Goal: Information Seeking & Learning: Check status

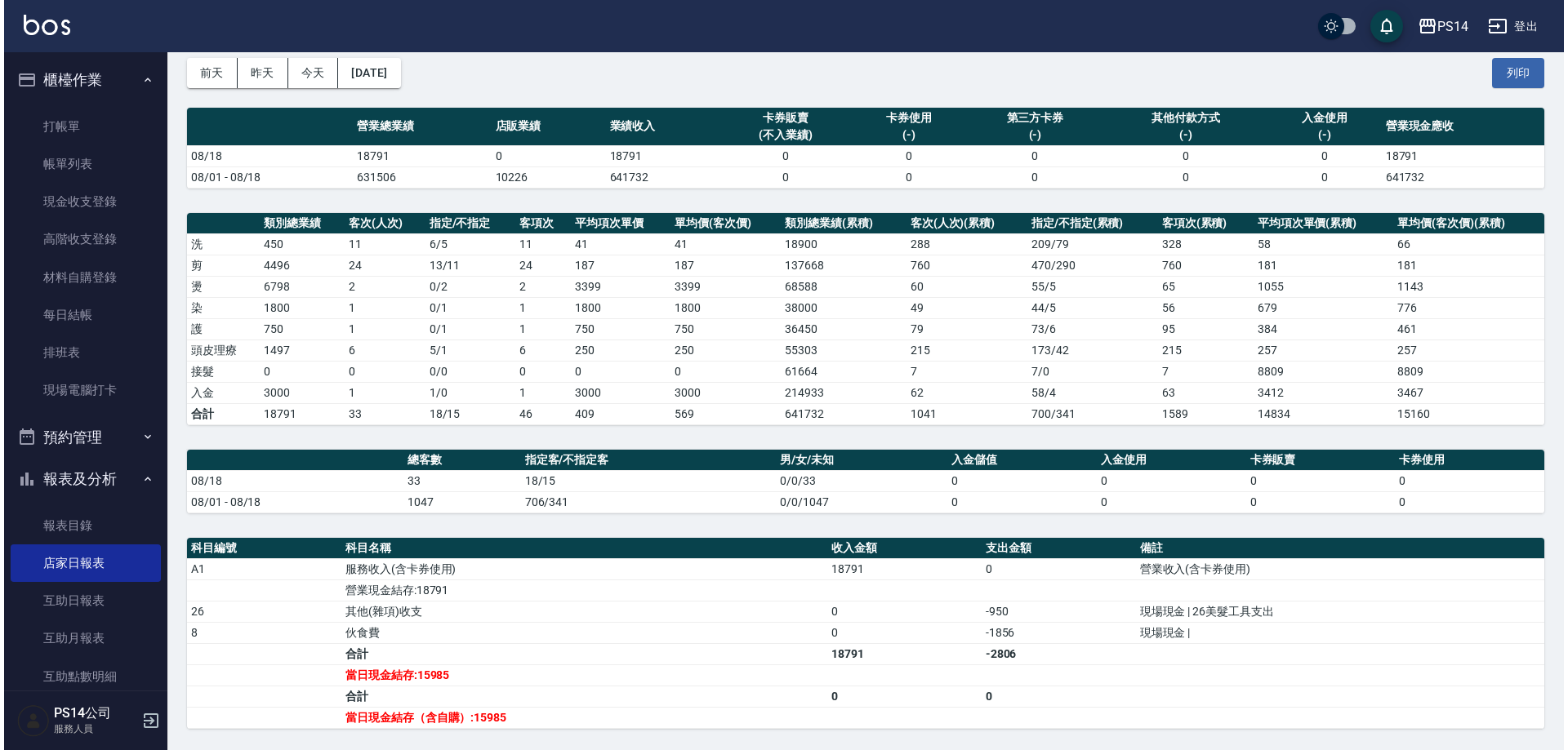
scroll to position [164, 0]
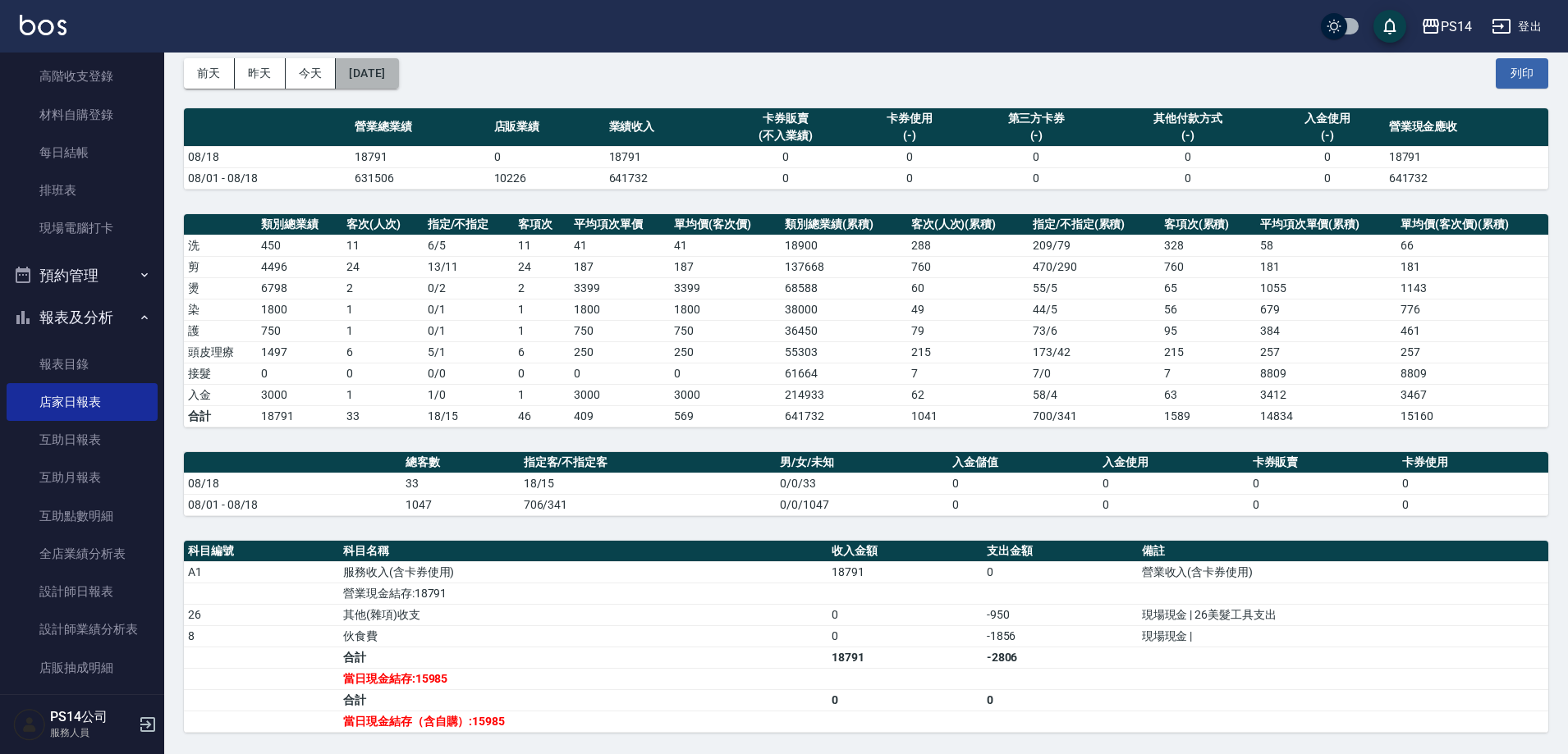
click at [380, 75] on button "2025/08/18" at bounding box center [367, 73] width 63 height 30
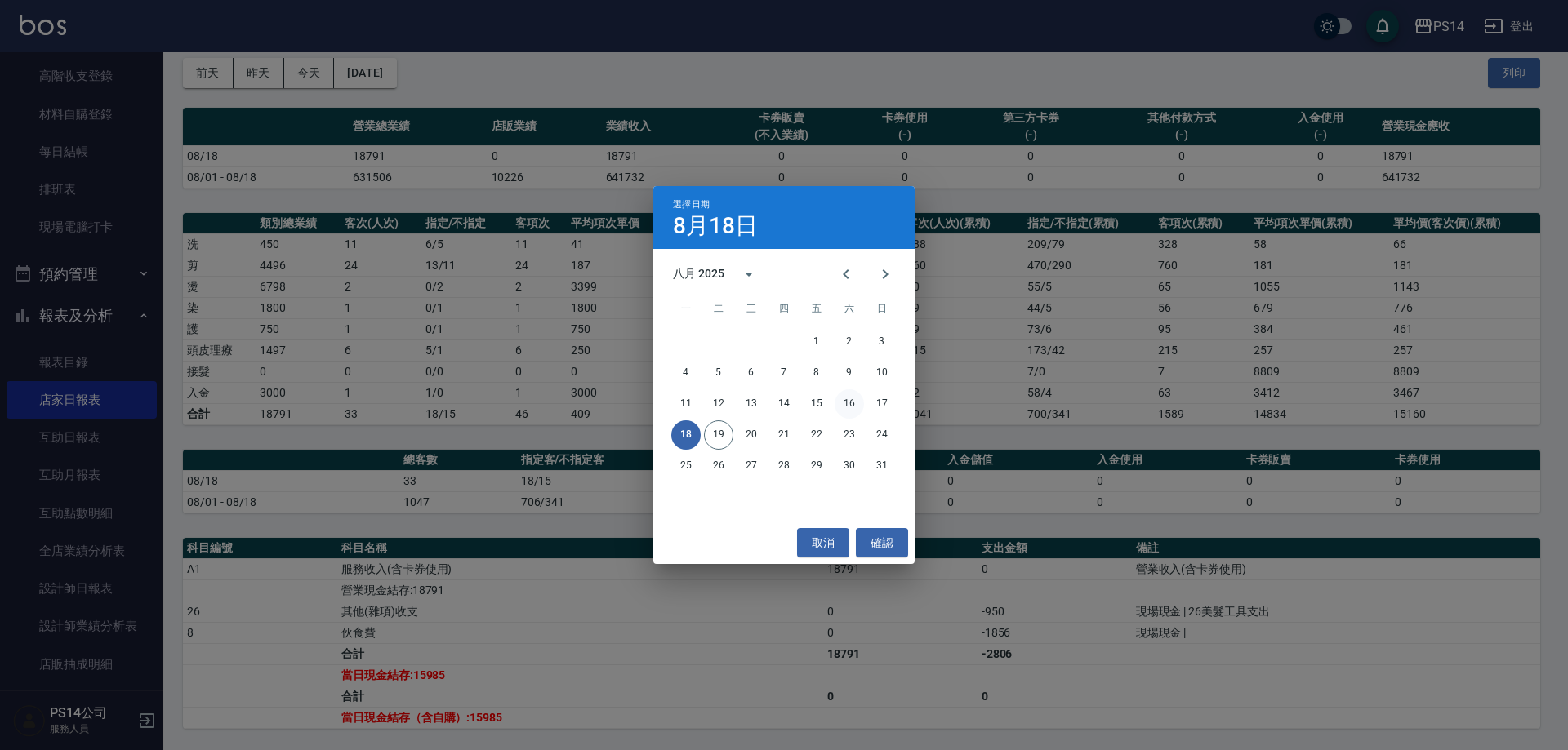
click at [854, 406] on button "16" at bounding box center [849, 404] width 29 height 29
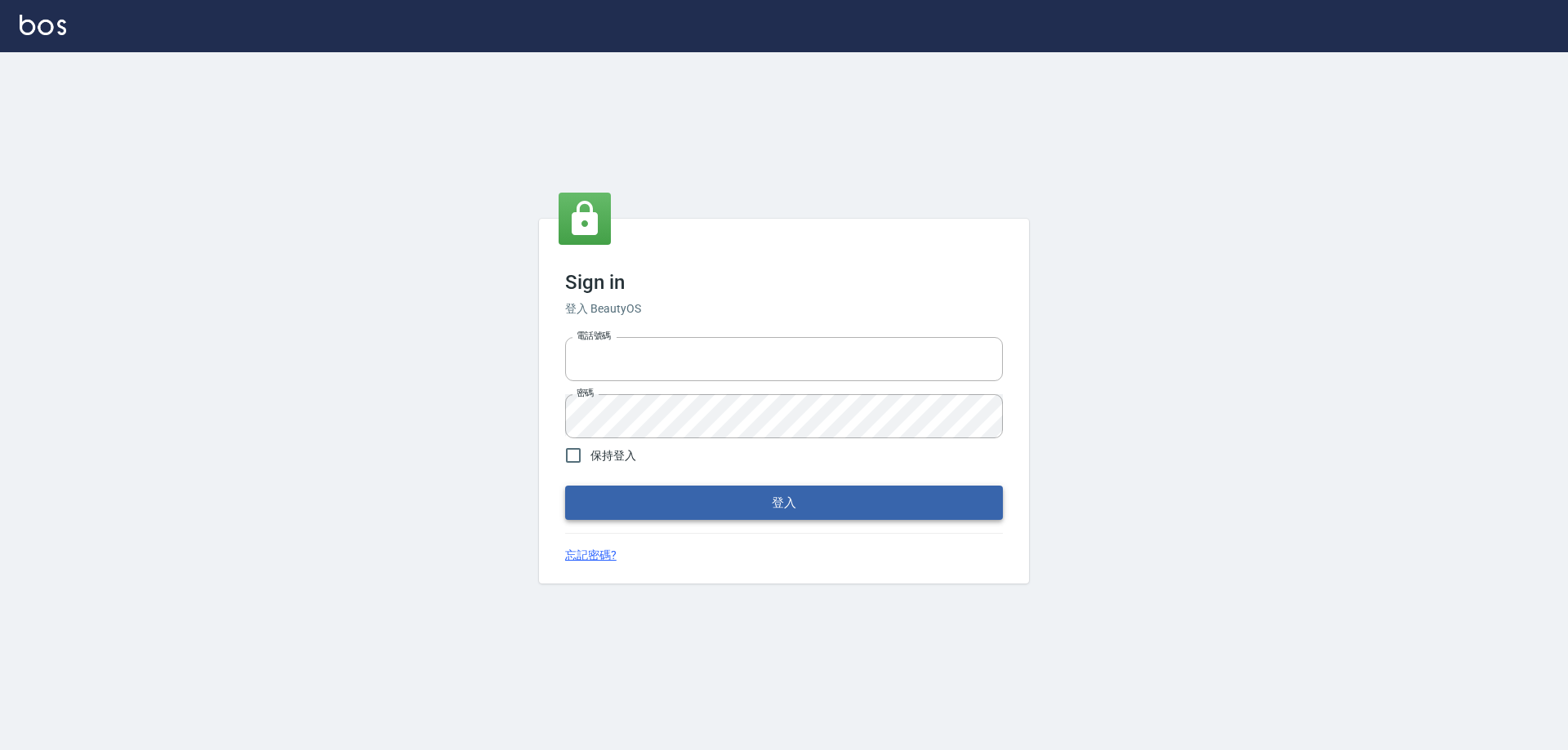
type input "0426657991"
click at [692, 491] on button "登入" at bounding box center [784, 503] width 438 height 34
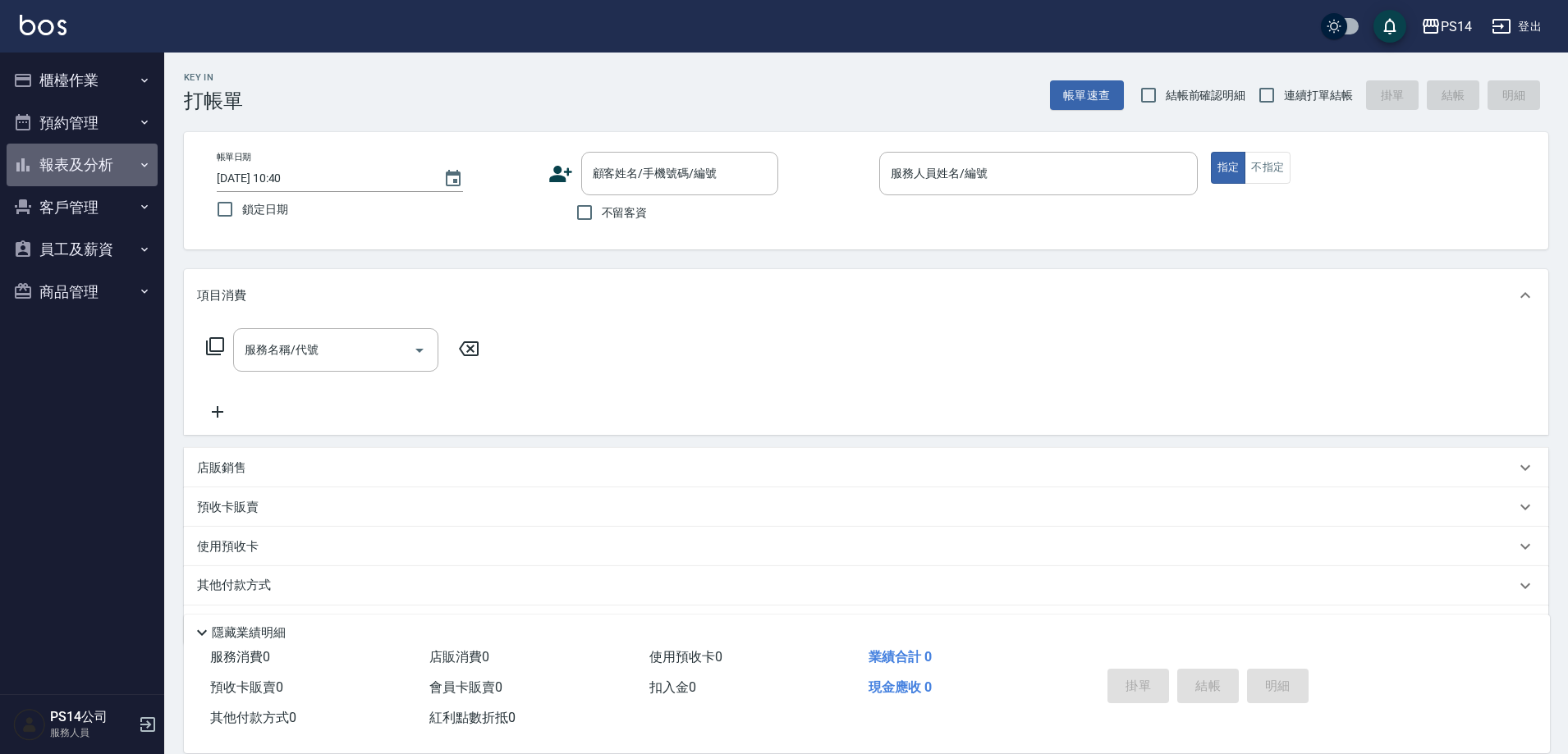
click at [63, 173] on button "報表及分析" at bounding box center [82, 164] width 151 height 43
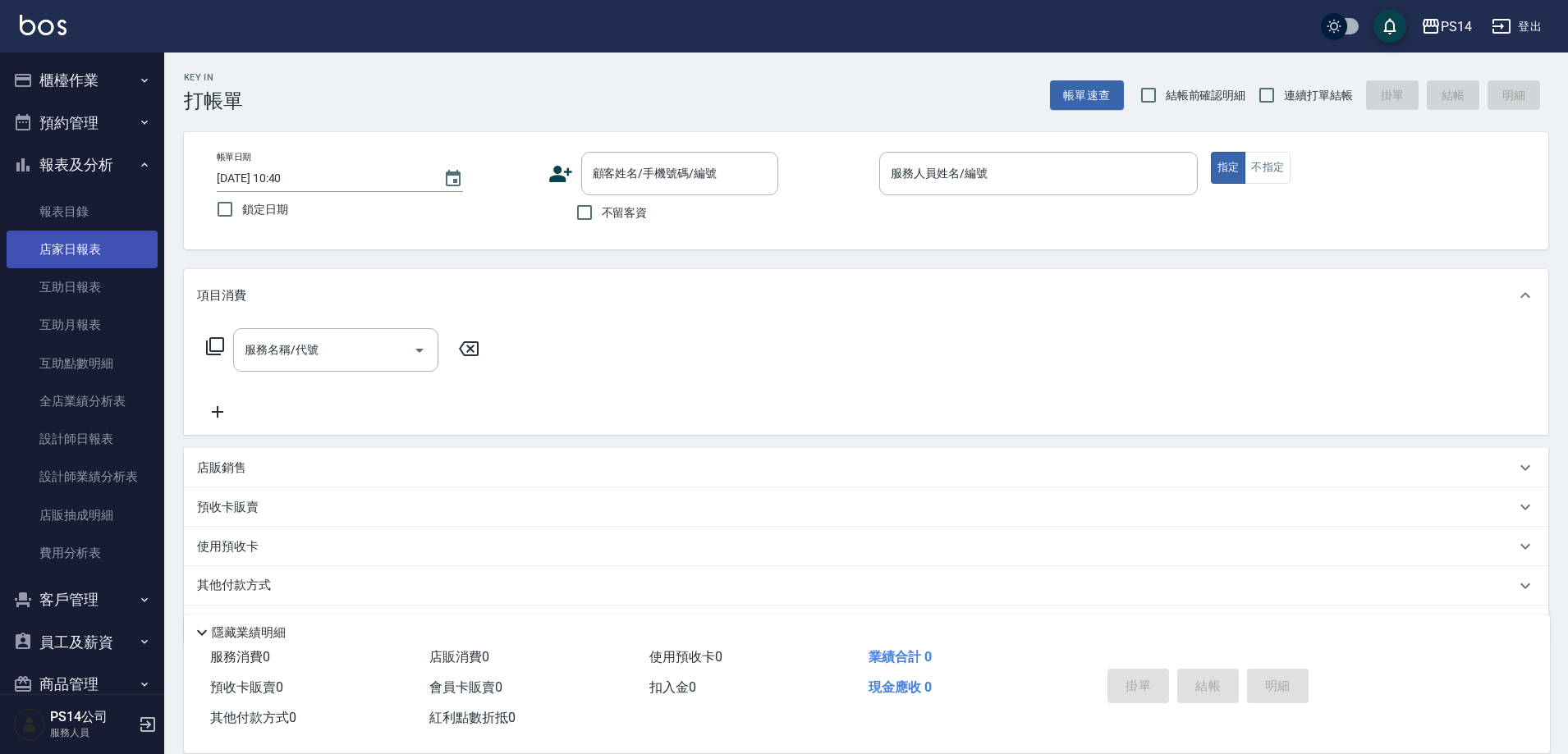
click at [87, 261] on link "店家日報表" at bounding box center [82, 250] width 151 height 38
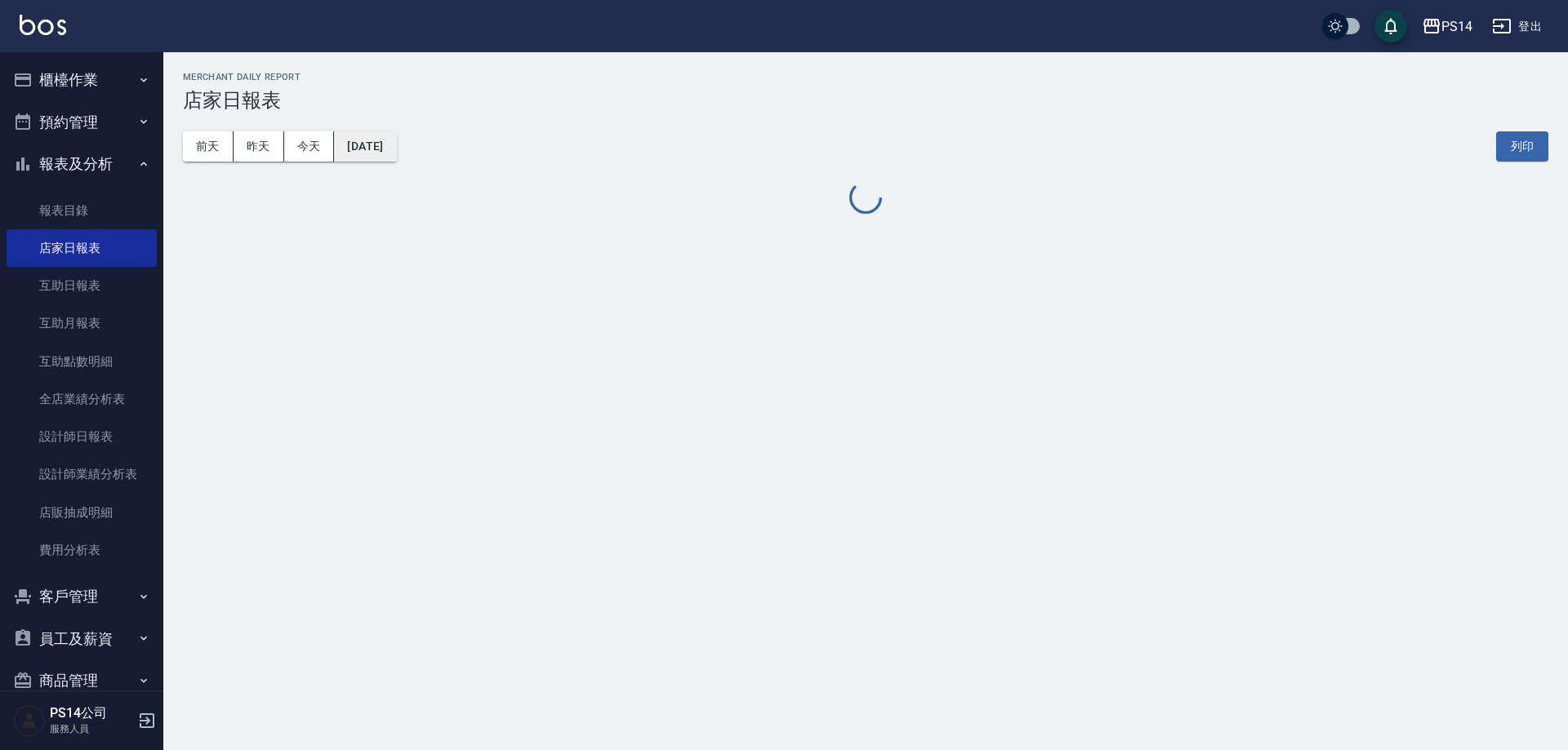
click at [373, 153] on button "[DATE]" at bounding box center [365, 147] width 62 height 30
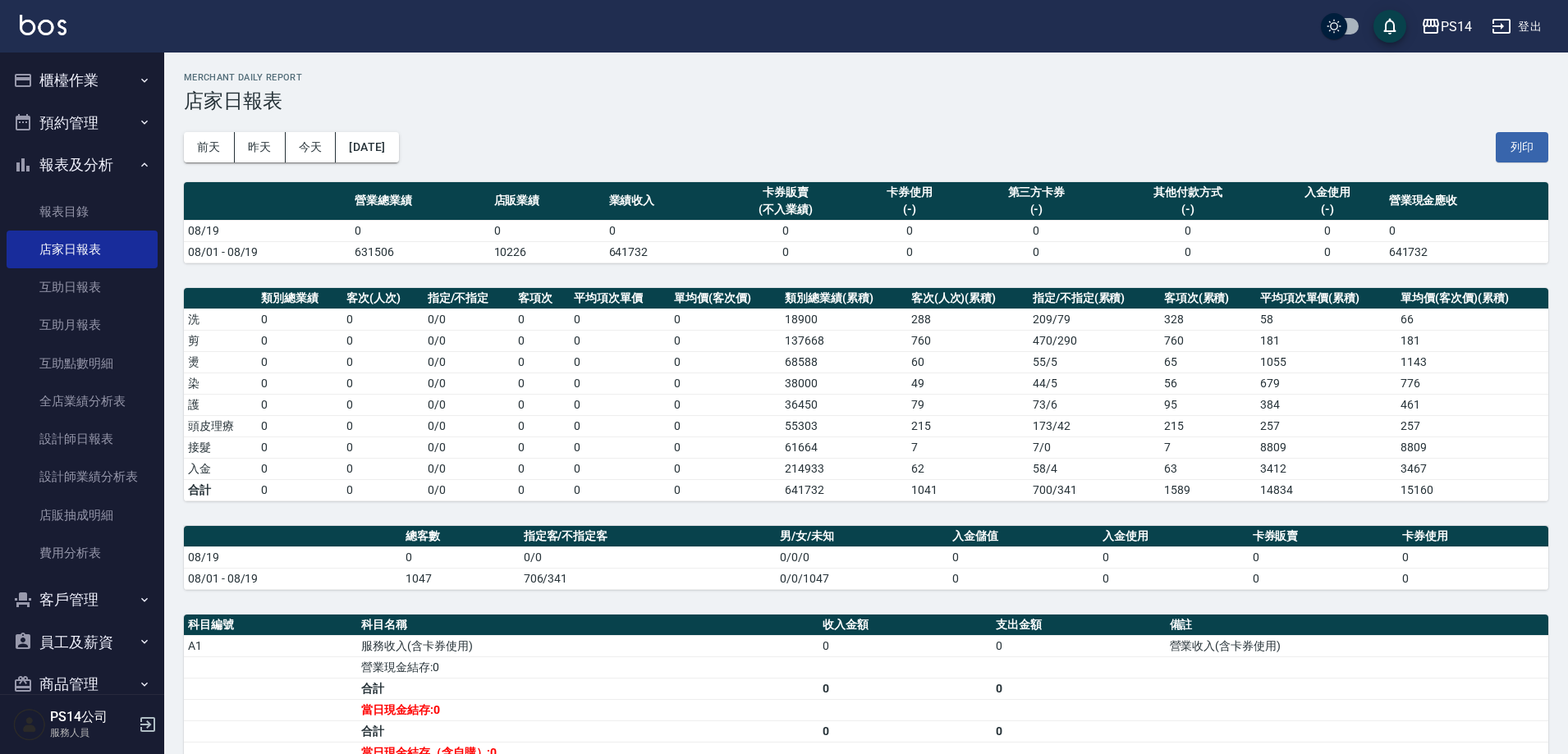
click at [429, 147] on div "[DATE] [DATE] [DATE] [DATE] 列印" at bounding box center [865, 146] width 1364 height 69
click at [398, 154] on button "[DATE]" at bounding box center [367, 147] width 63 height 30
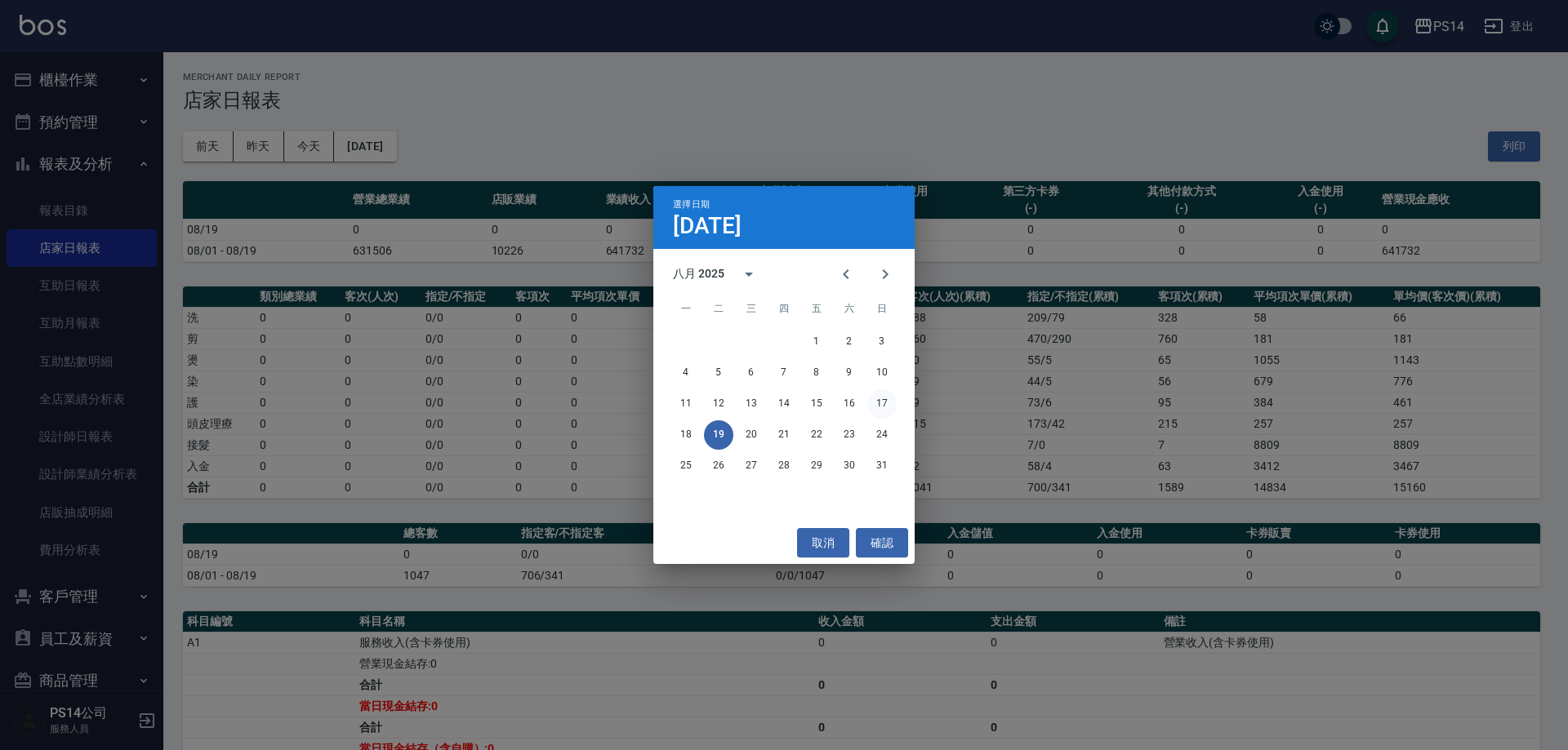
click at [882, 407] on button "17" at bounding box center [882, 404] width 29 height 29
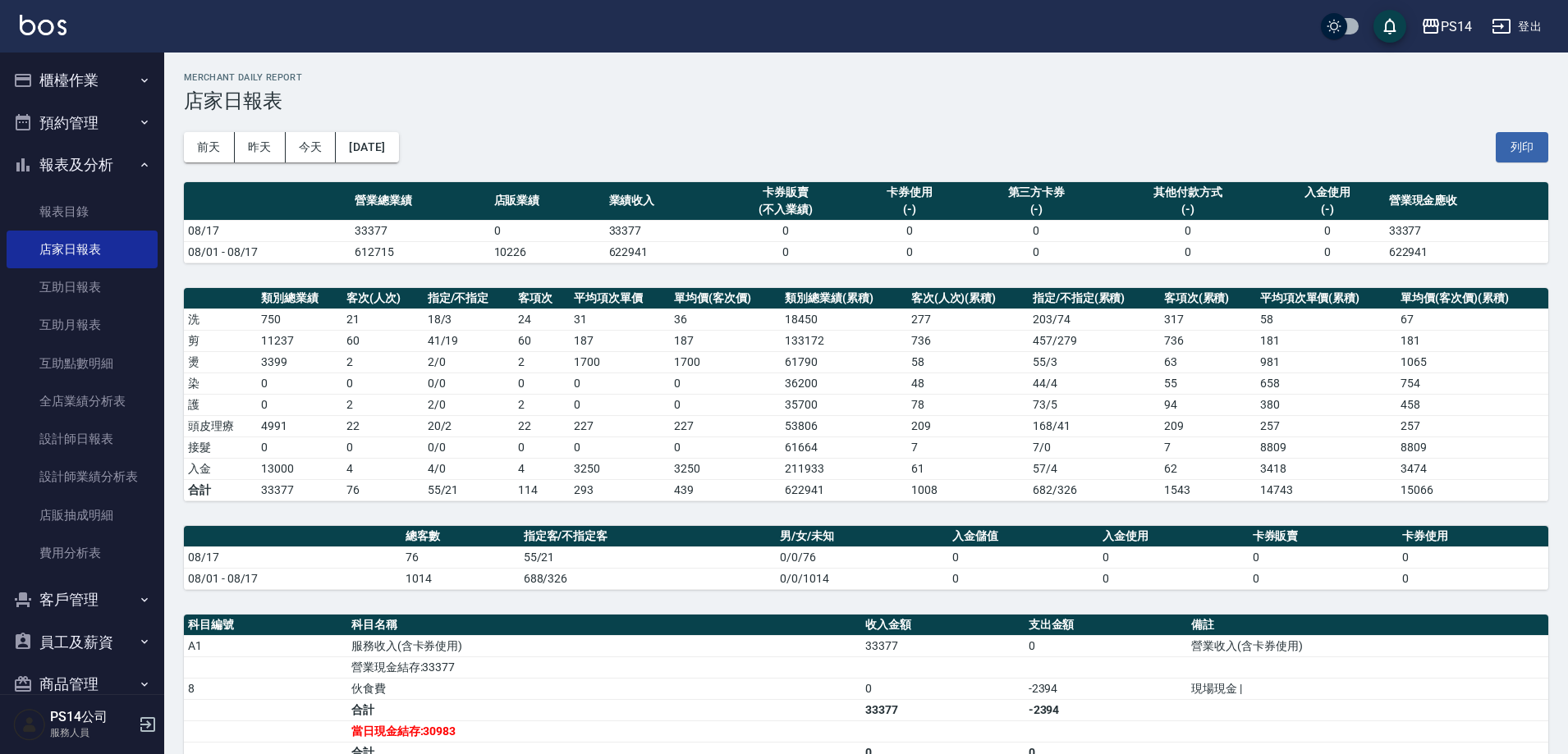
click at [398, 155] on button "[DATE]" at bounding box center [367, 147] width 63 height 30
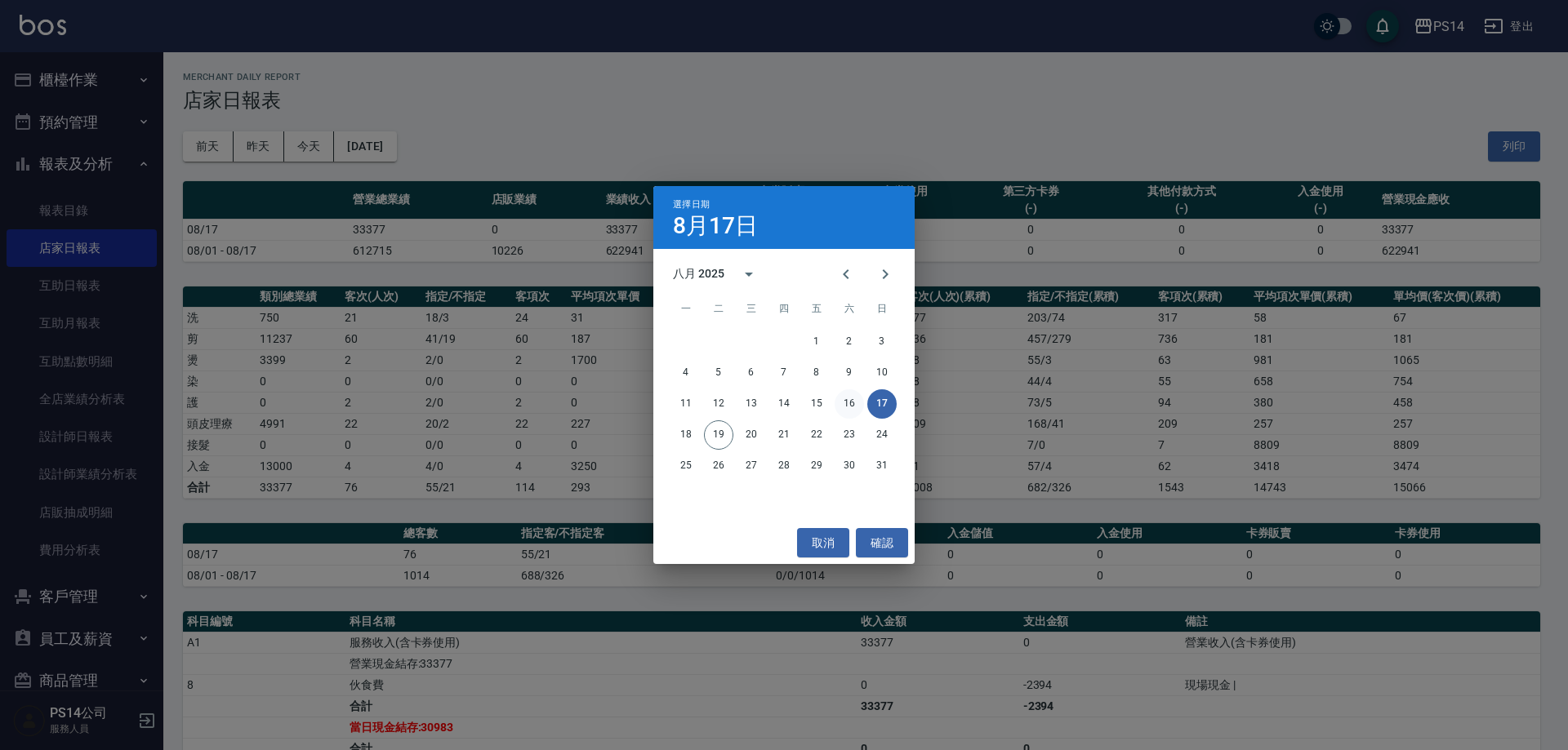
click at [854, 400] on button "16" at bounding box center [849, 404] width 29 height 29
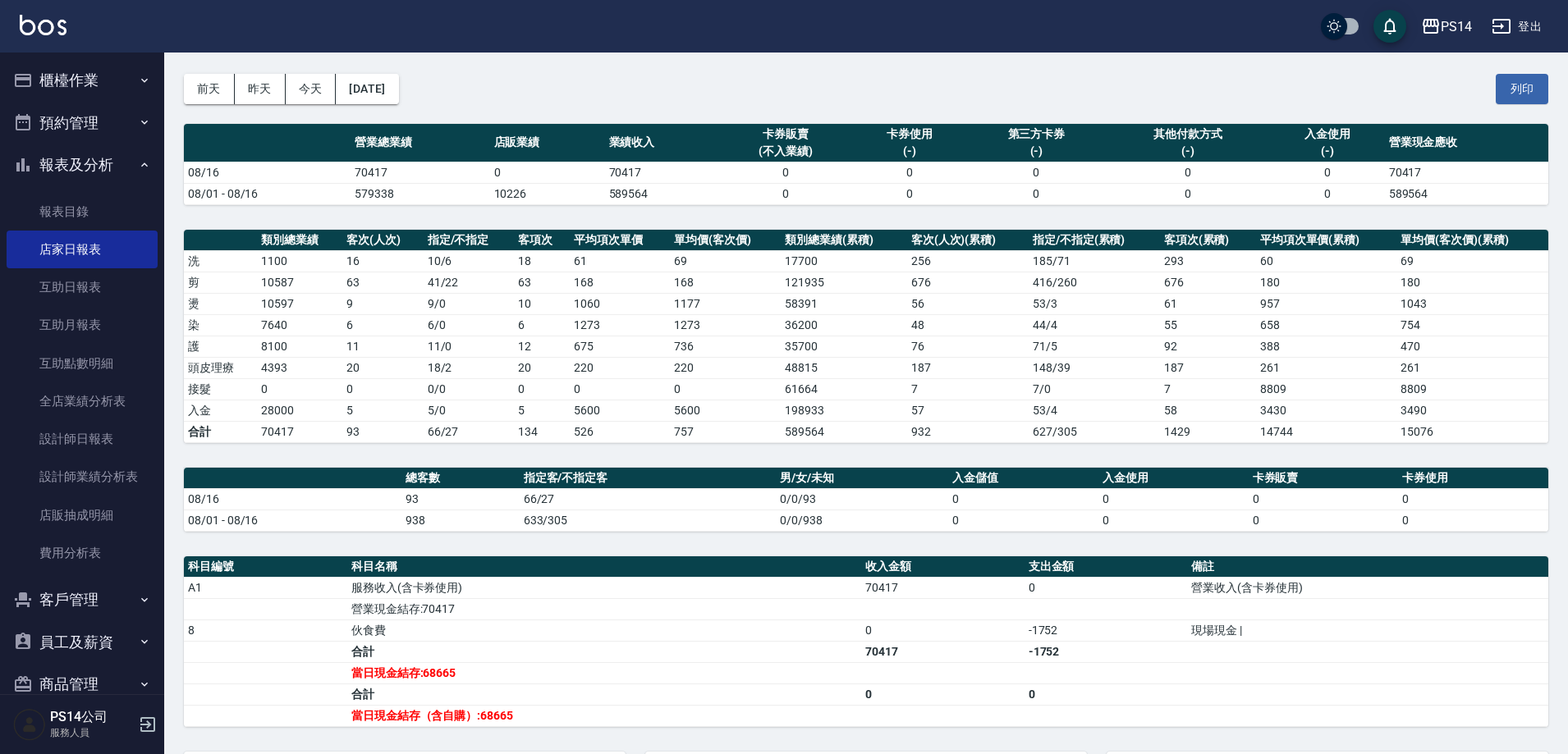
scroll to position [82, 0]
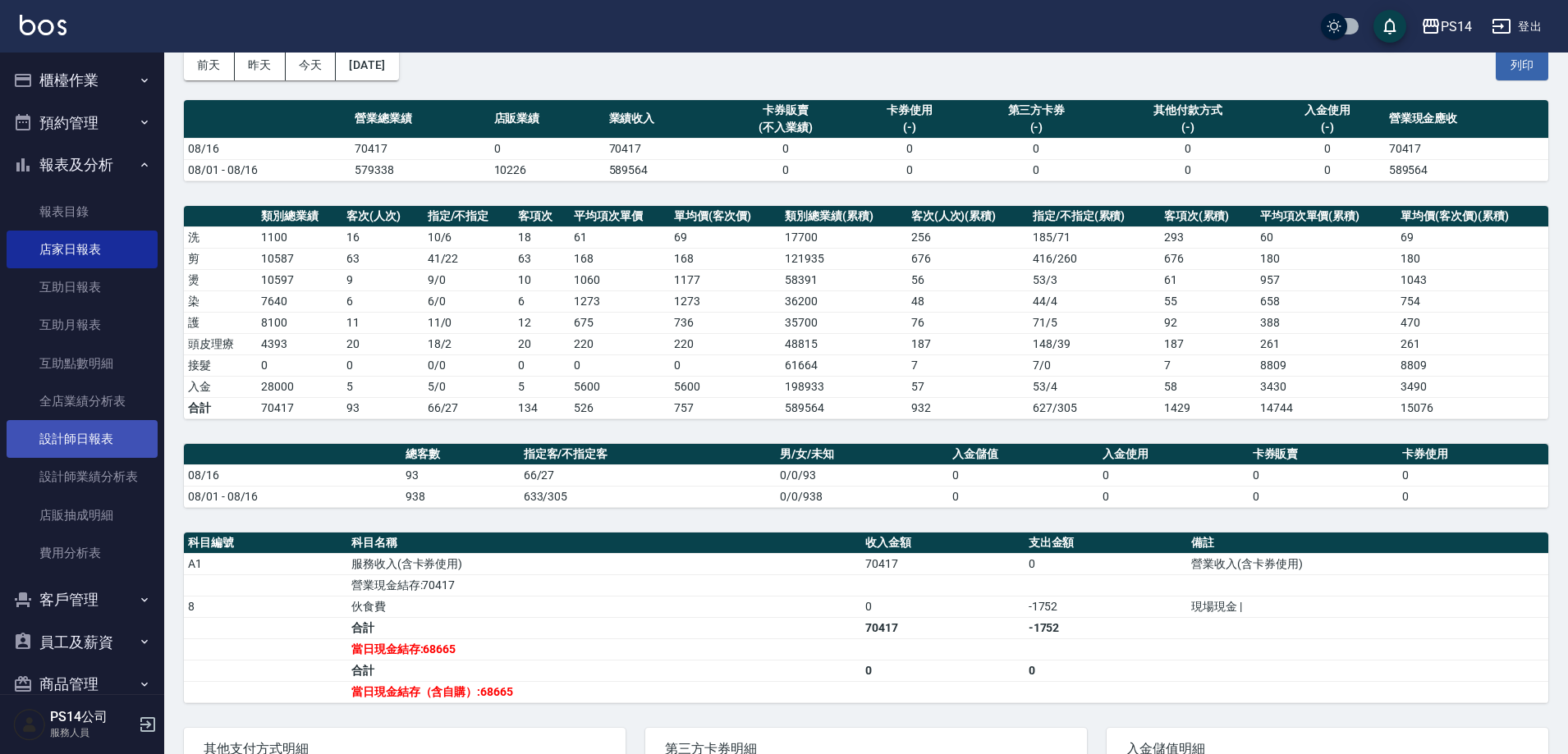
click at [79, 445] on link "設計師日報表" at bounding box center [82, 439] width 151 height 38
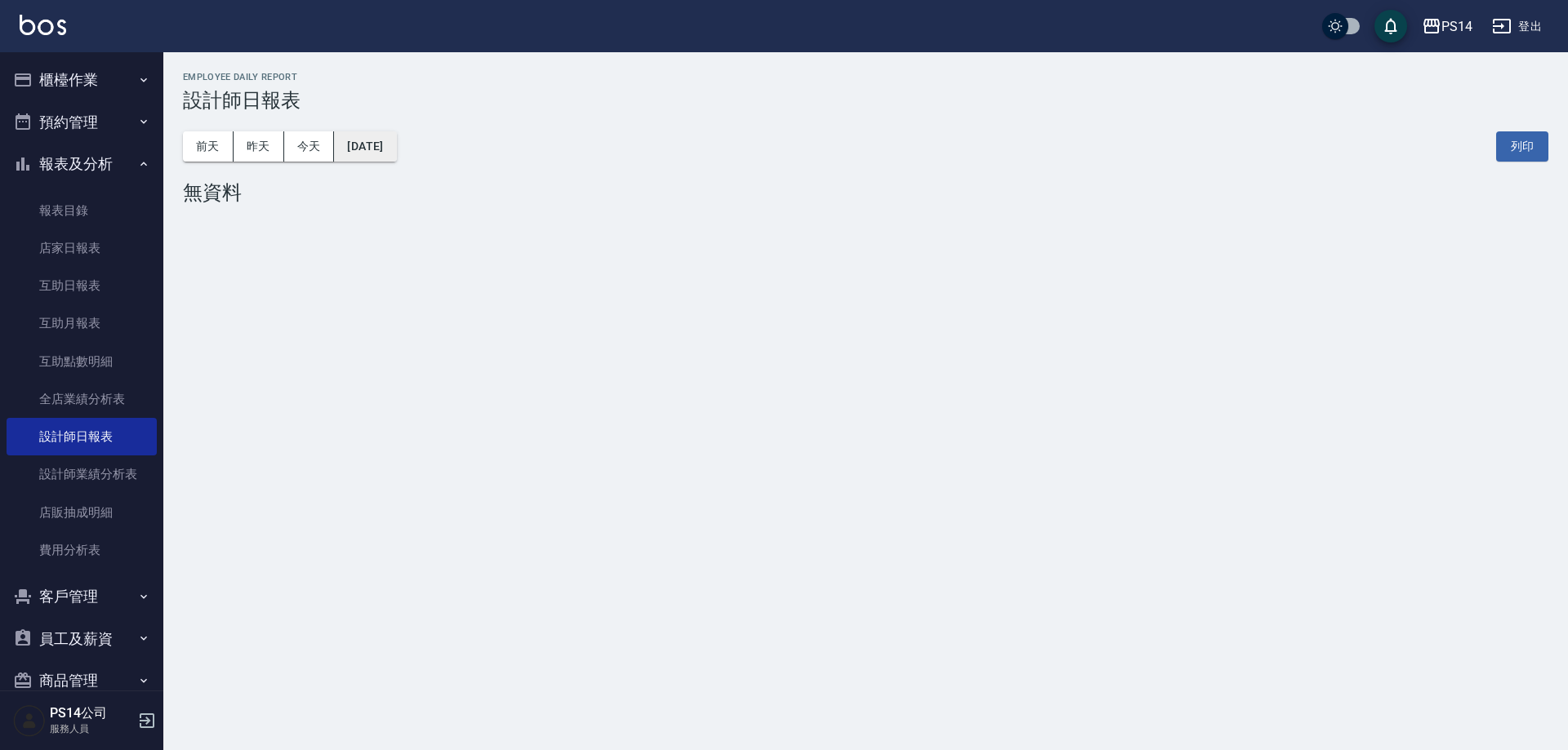
click at [378, 148] on button "[DATE]" at bounding box center [365, 147] width 62 height 30
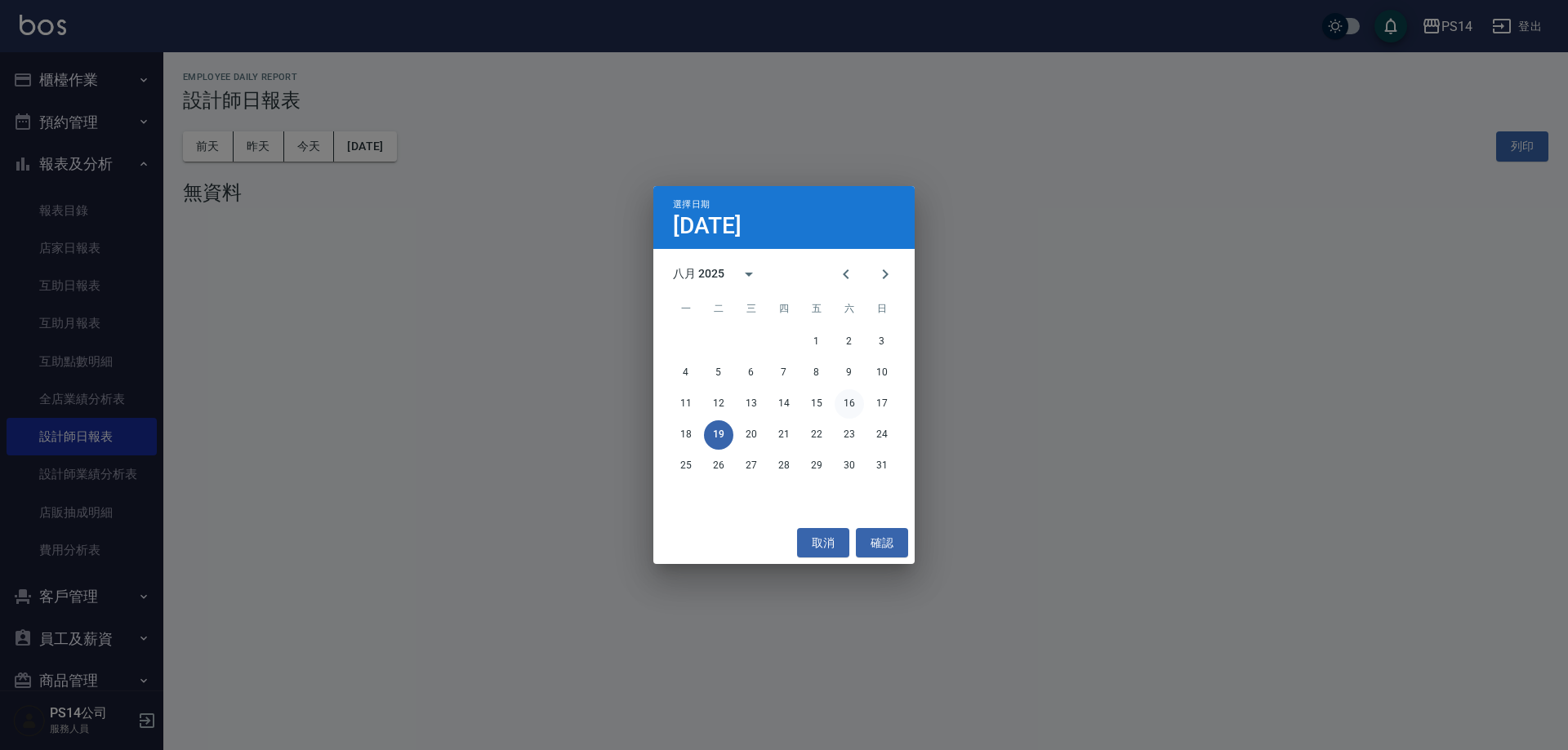
click at [847, 408] on button "16" at bounding box center [849, 404] width 29 height 29
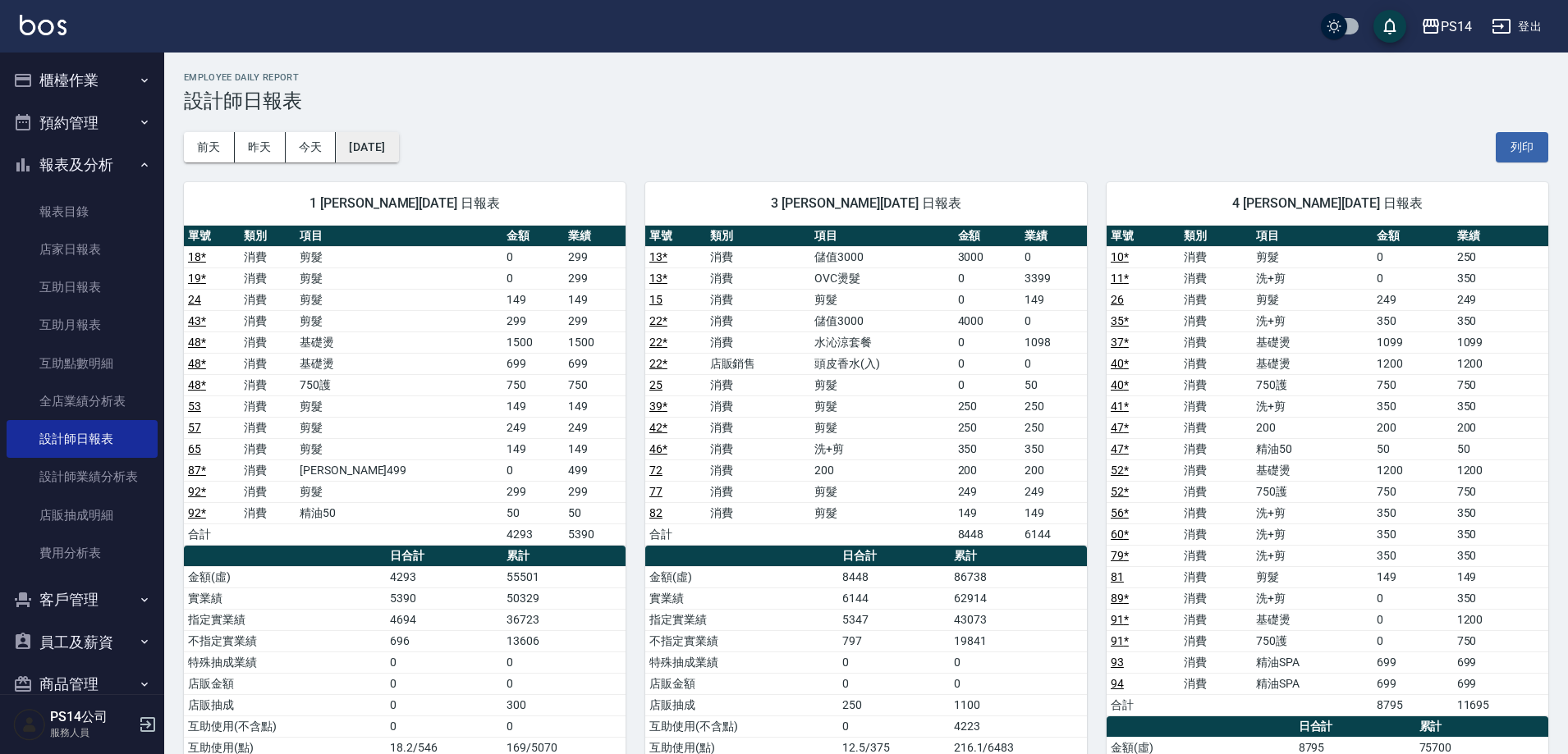
click at [398, 150] on button "[DATE]" at bounding box center [367, 147] width 63 height 30
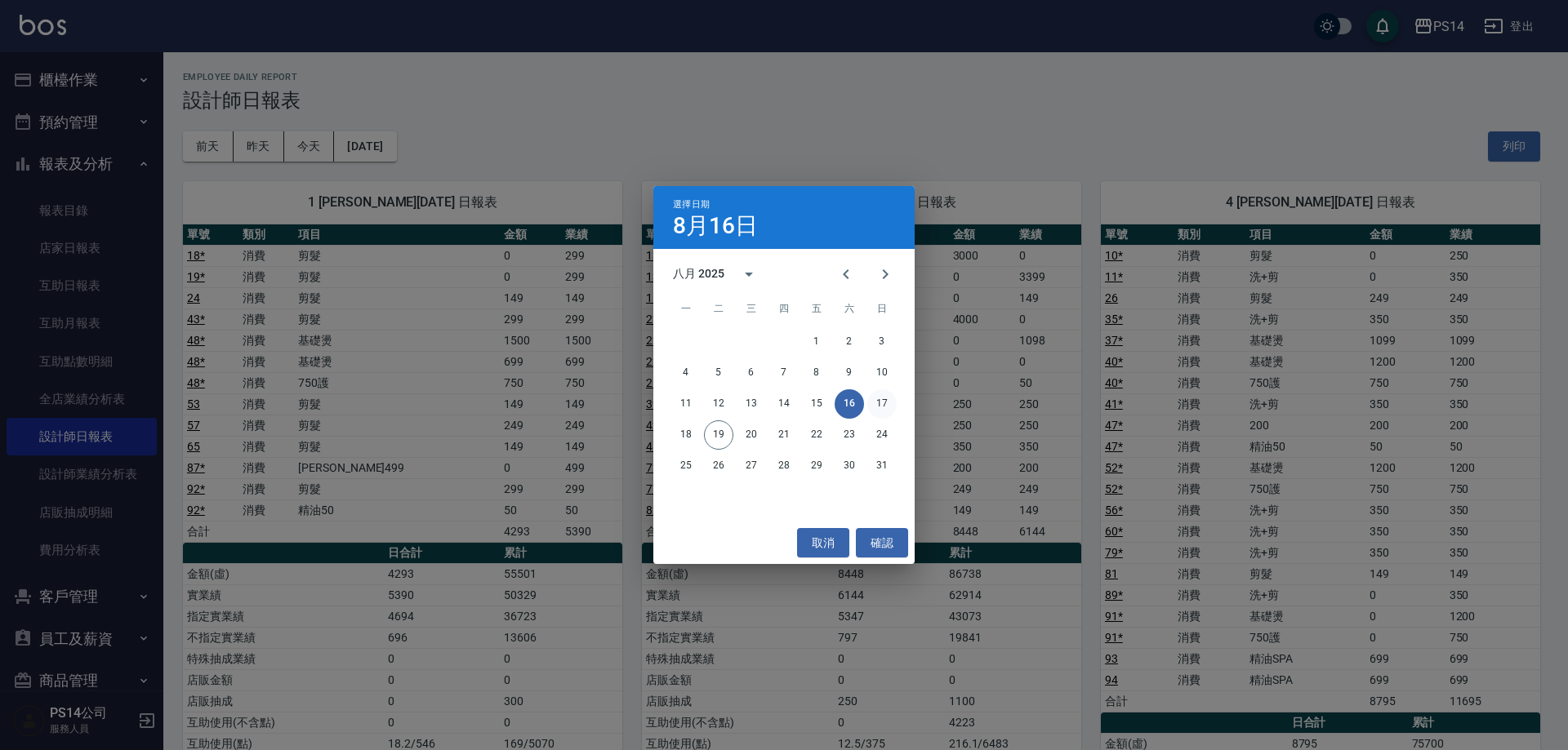
click at [887, 403] on button "17" at bounding box center [882, 404] width 29 height 29
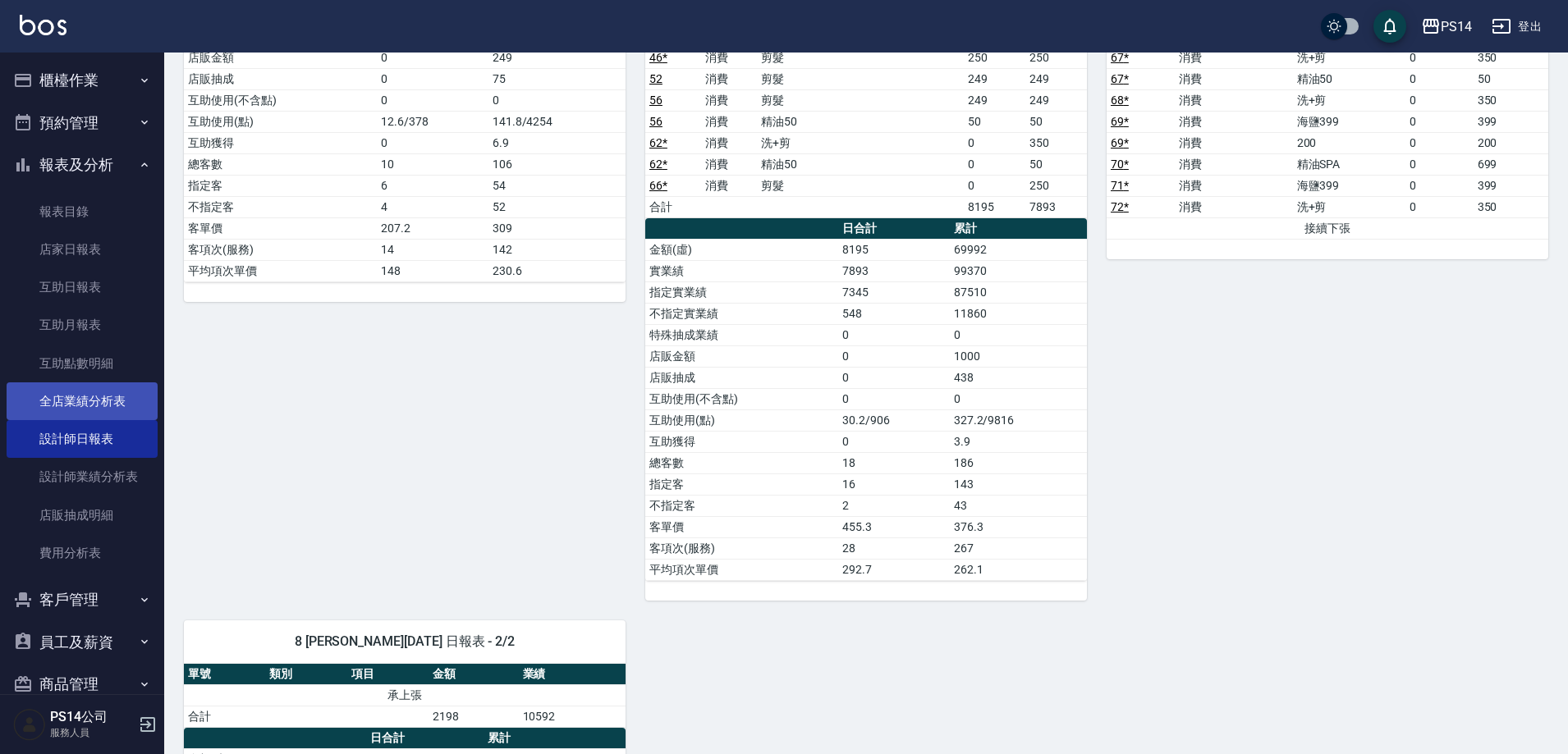
scroll to position [1406, 0]
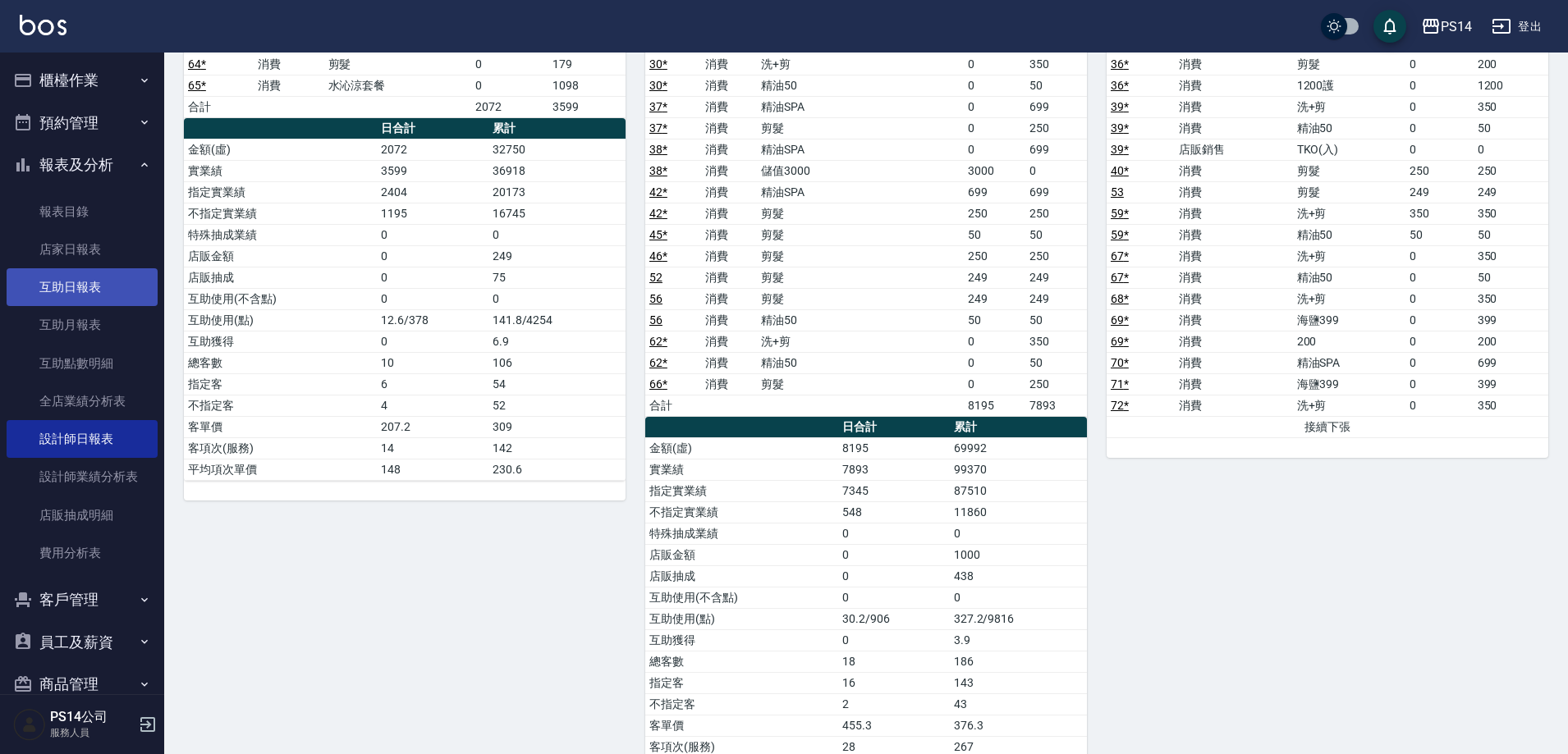
click at [98, 287] on link "互助日報表" at bounding box center [82, 287] width 151 height 38
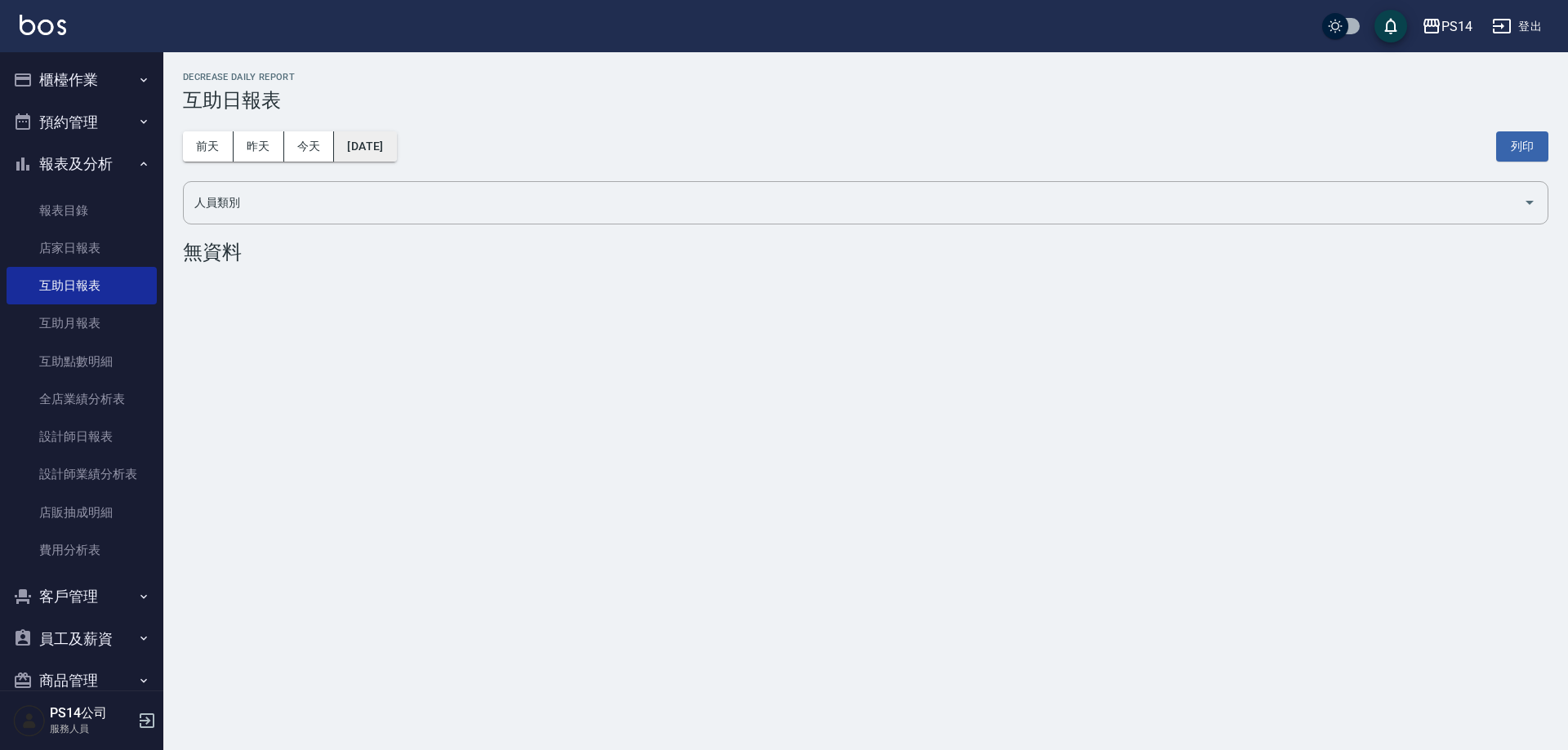
click at [369, 142] on button "[DATE]" at bounding box center [365, 147] width 62 height 30
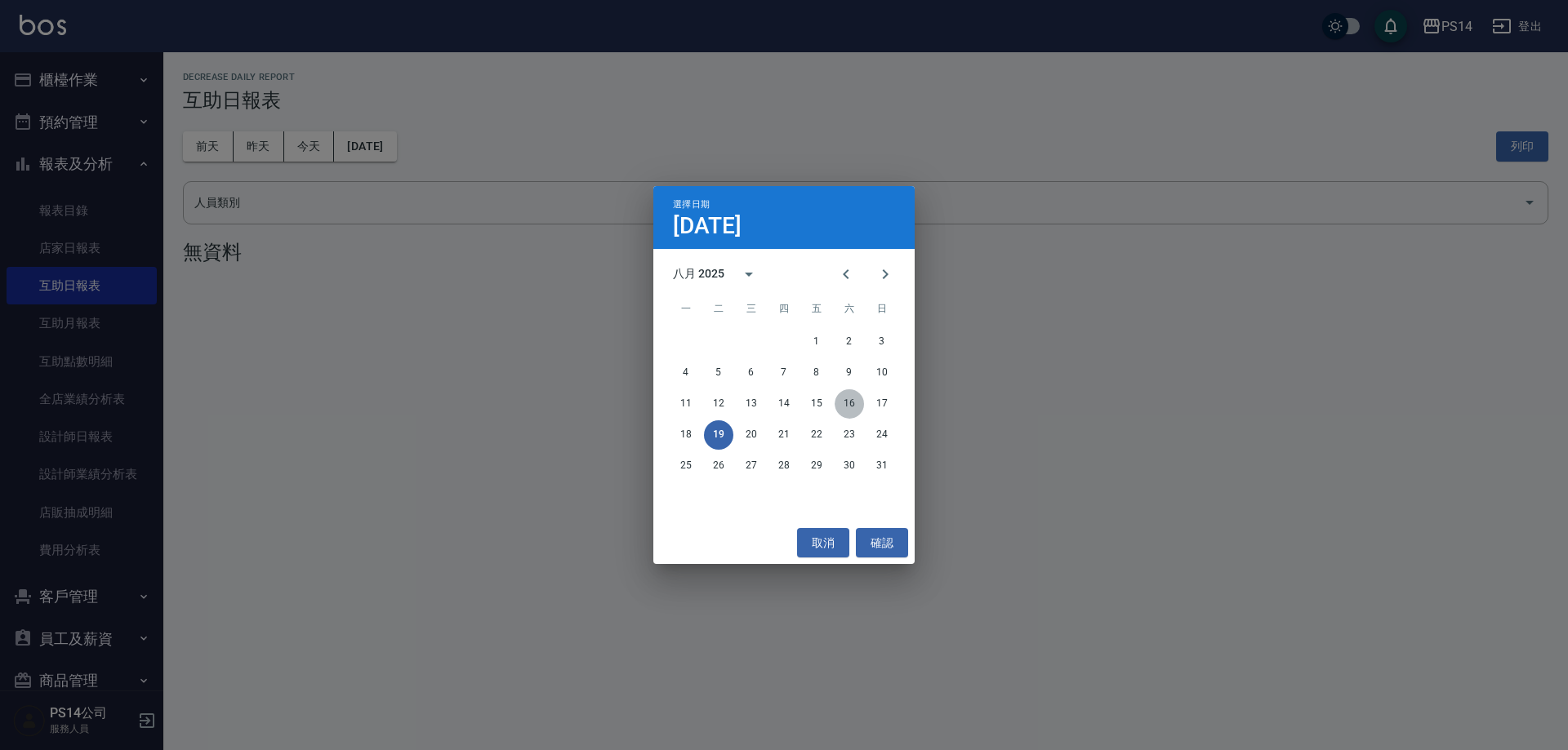
click at [848, 403] on button "16" at bounding box center [849, 404] width 29 height 29
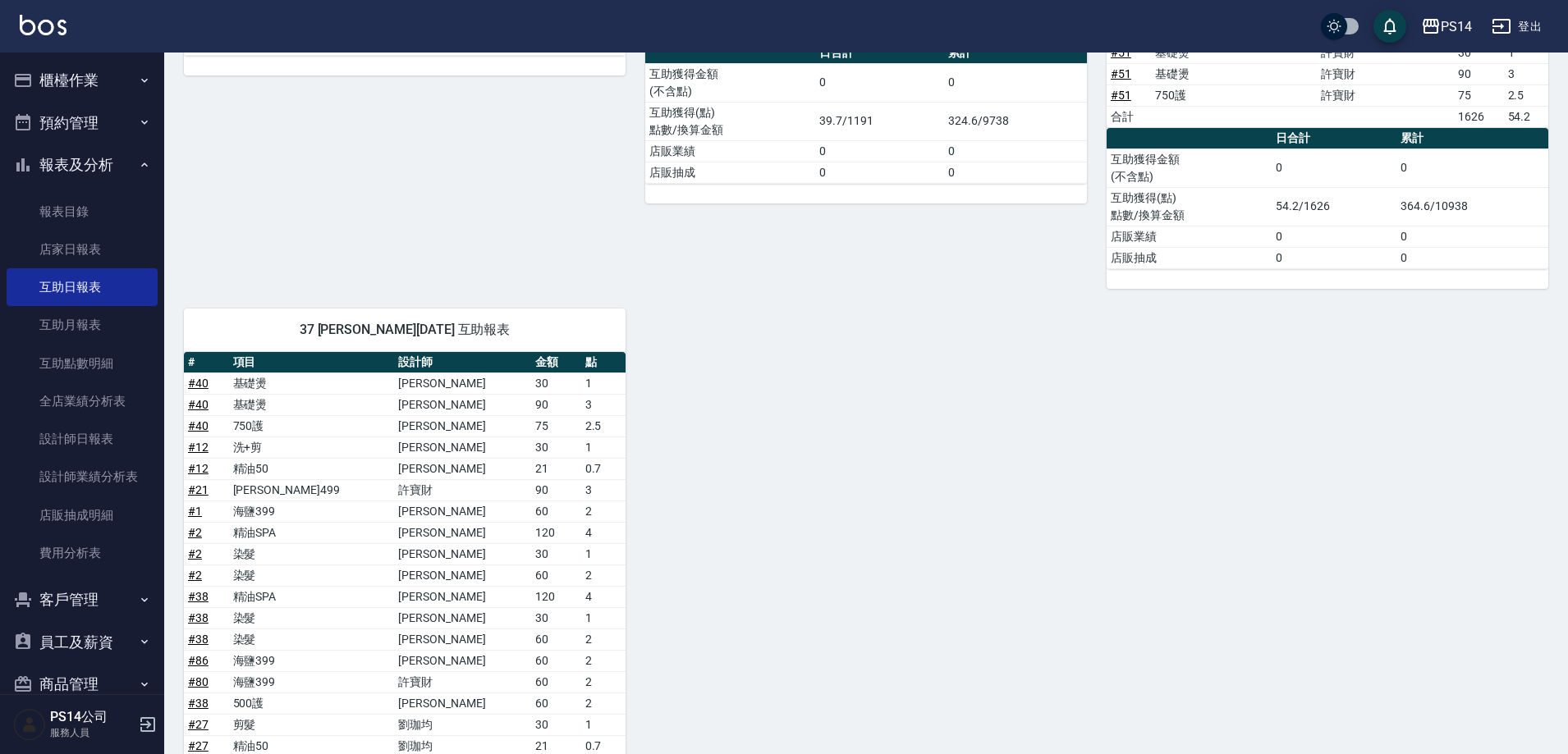
scroll to position [1969, 0]
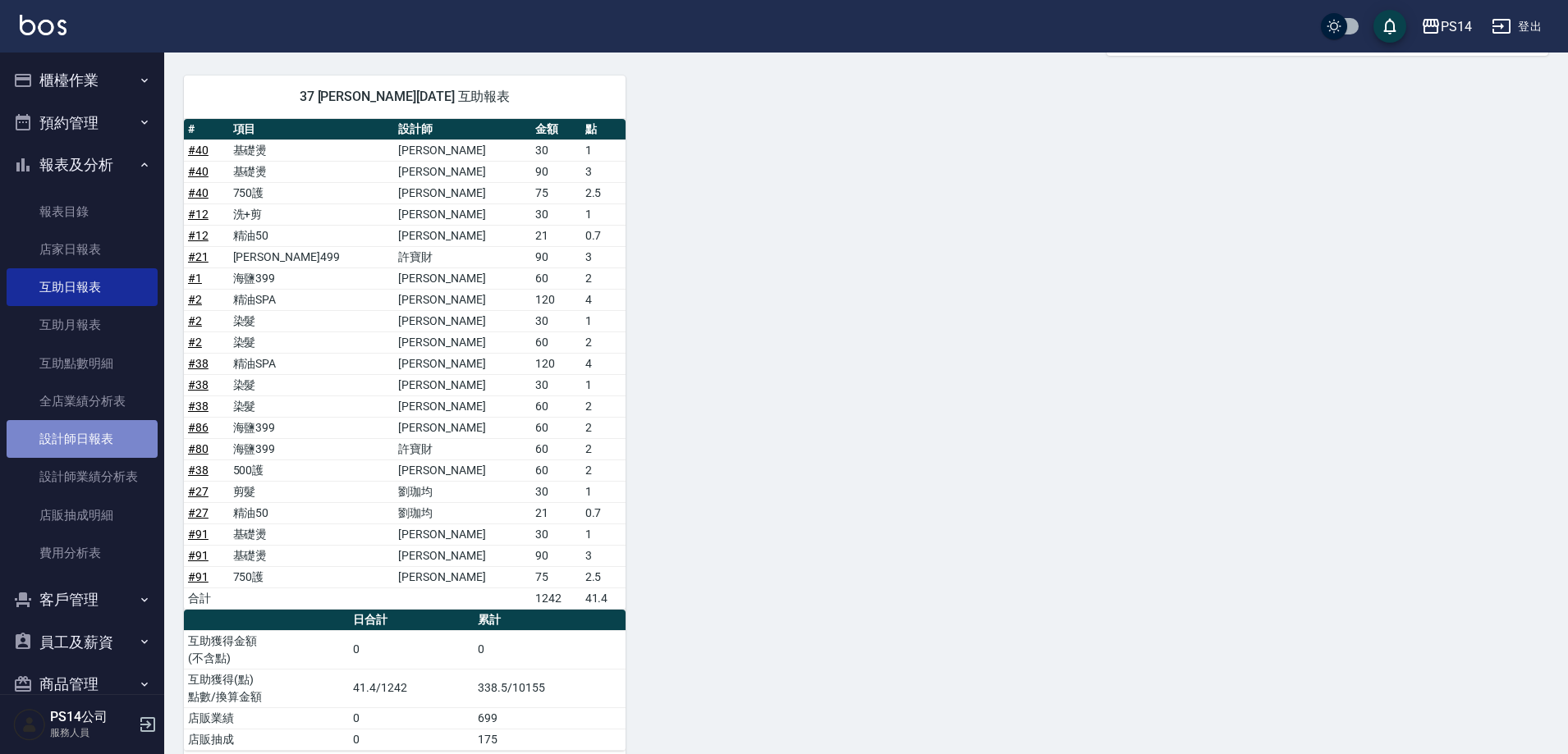
click at [81, 456] on link "設計師日報表" at bounding box center [82, 439] width 151 height 38
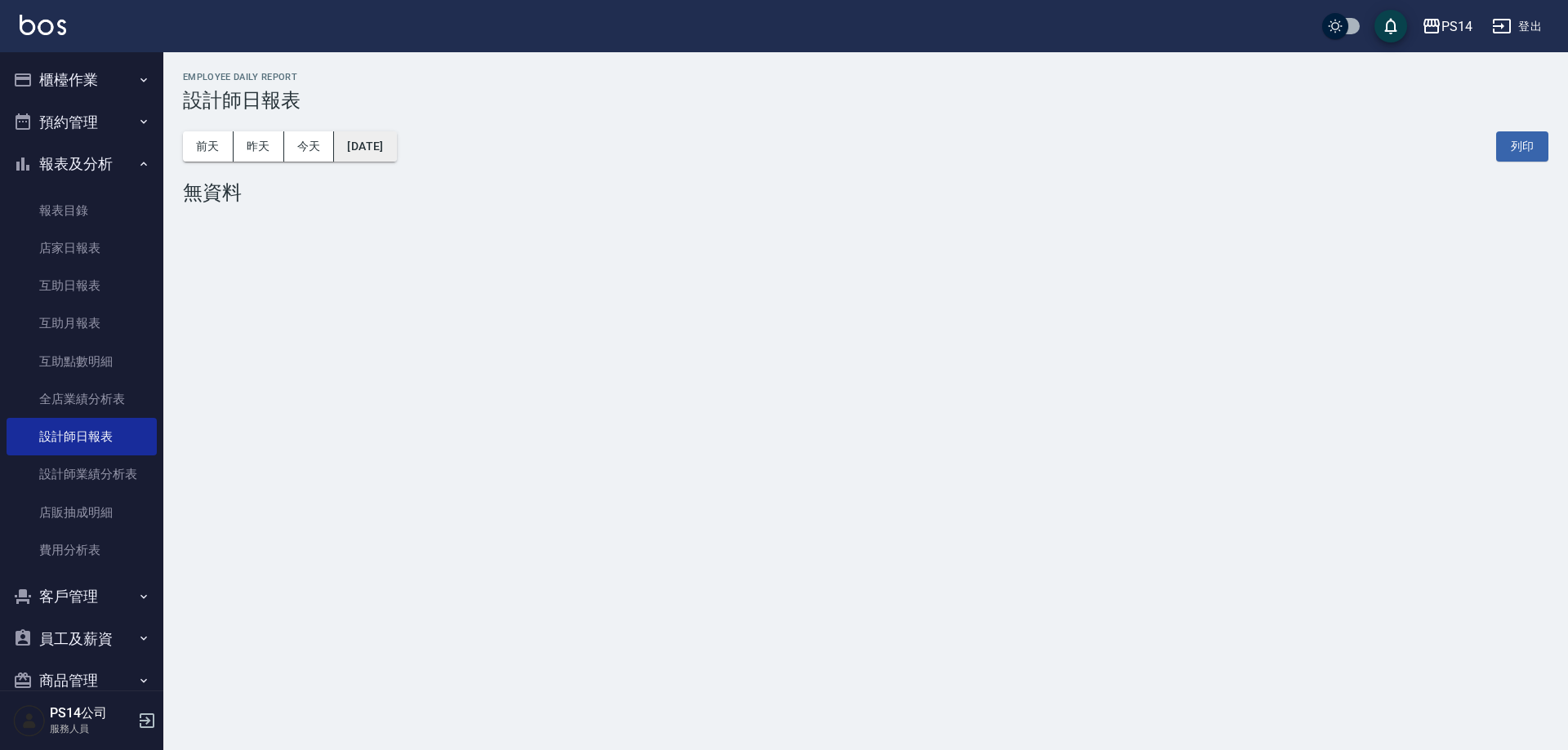
click at [376, 153] on button "[DATE]" at bounding box center [365, 147] width 62 height 30
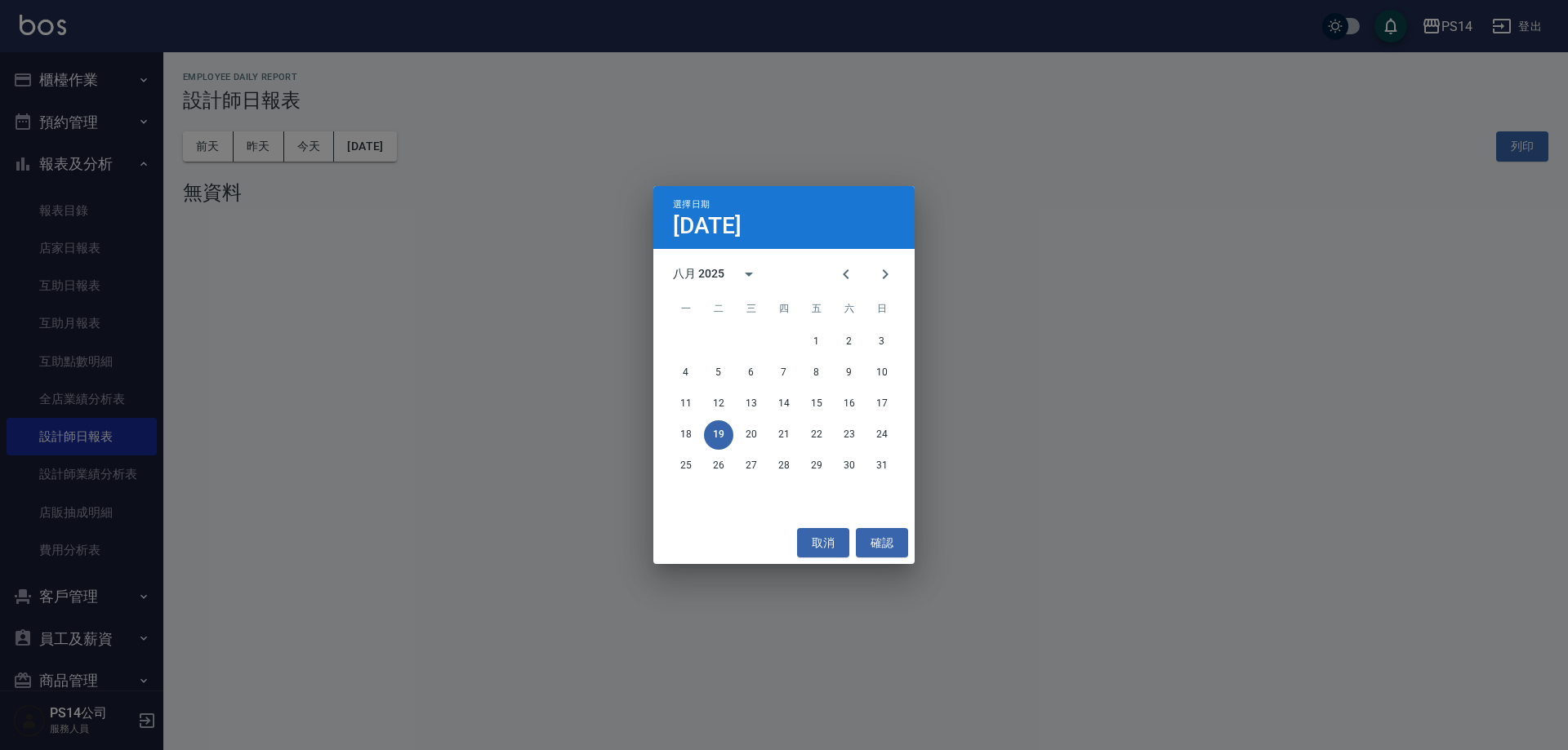
click at [860, 392] on div "11 12 13 14 15 16 17" at bounding box center [784, 404] width 261 height 29
click at [858, 399] on button "16" at bounding box center [849, 404] width 29 height 29
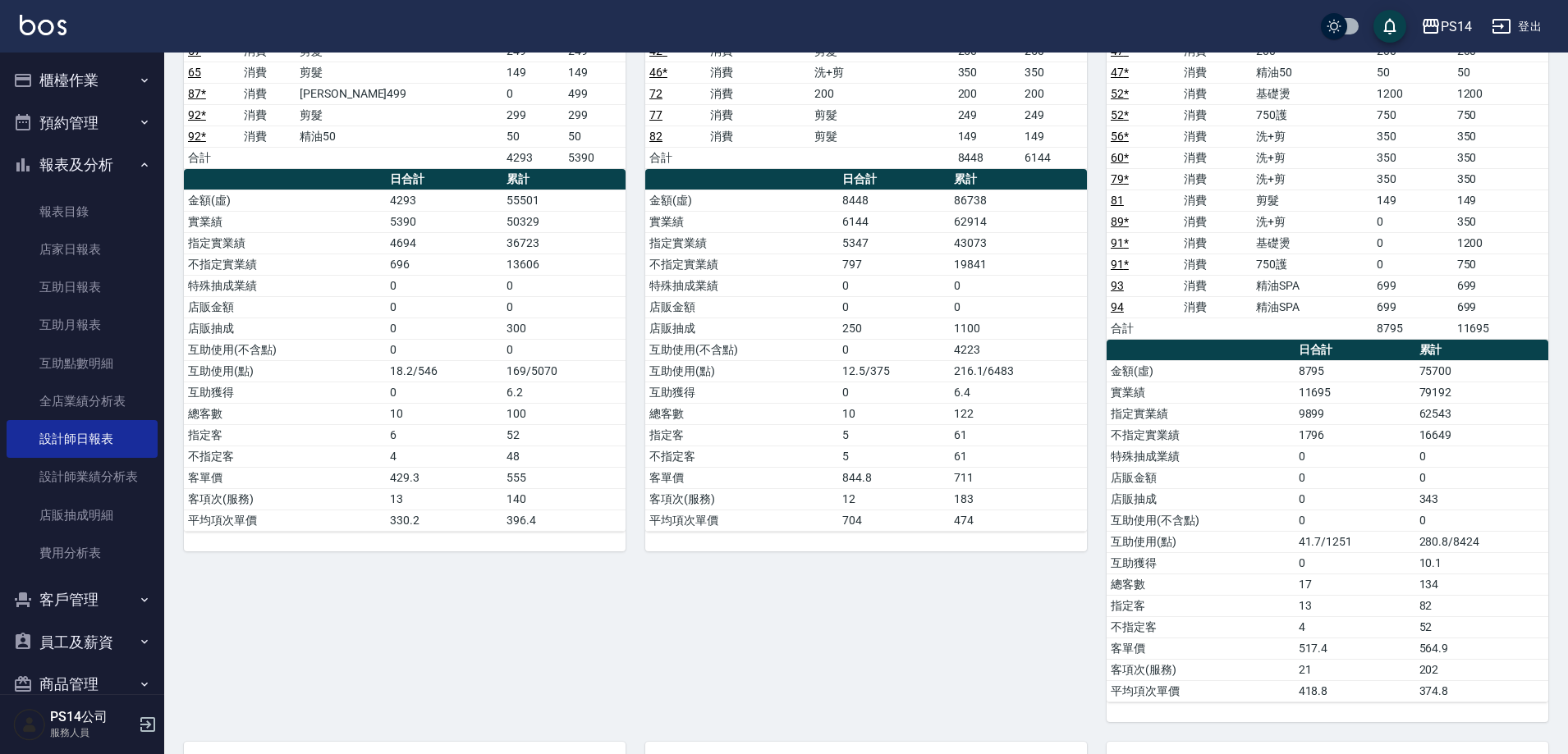
scroll to position [310, 0]
